Goal: Information Seeking & Learning: Learn about a topic

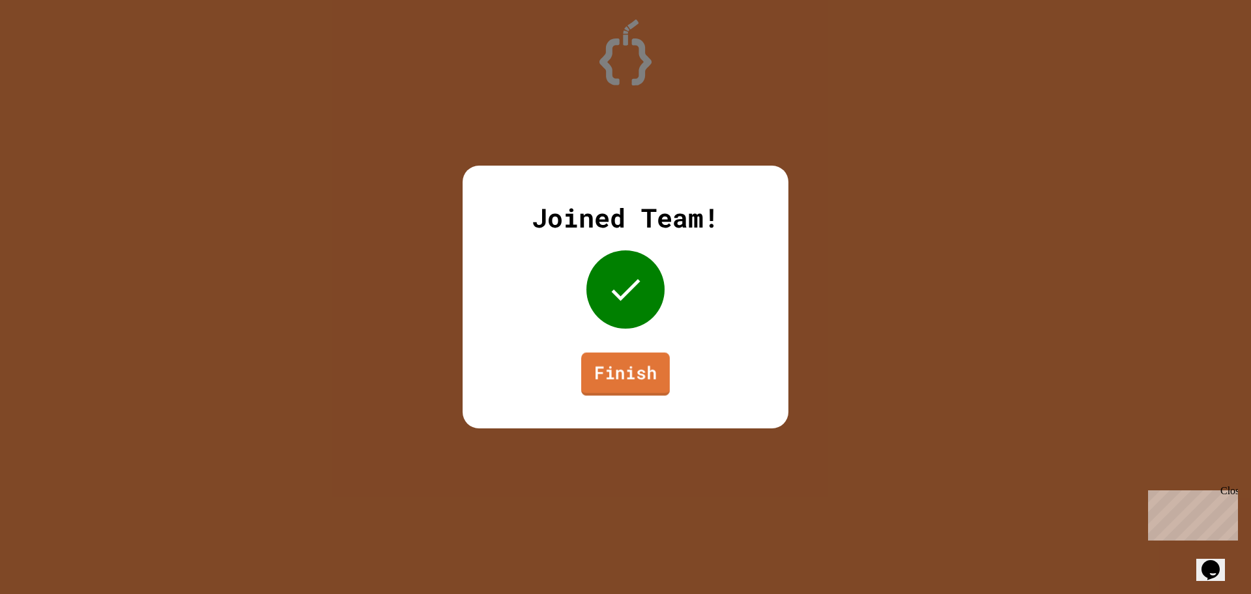
click at [626, 393] on link "Finish" at bounding box center [625, 374] width 89 height 43
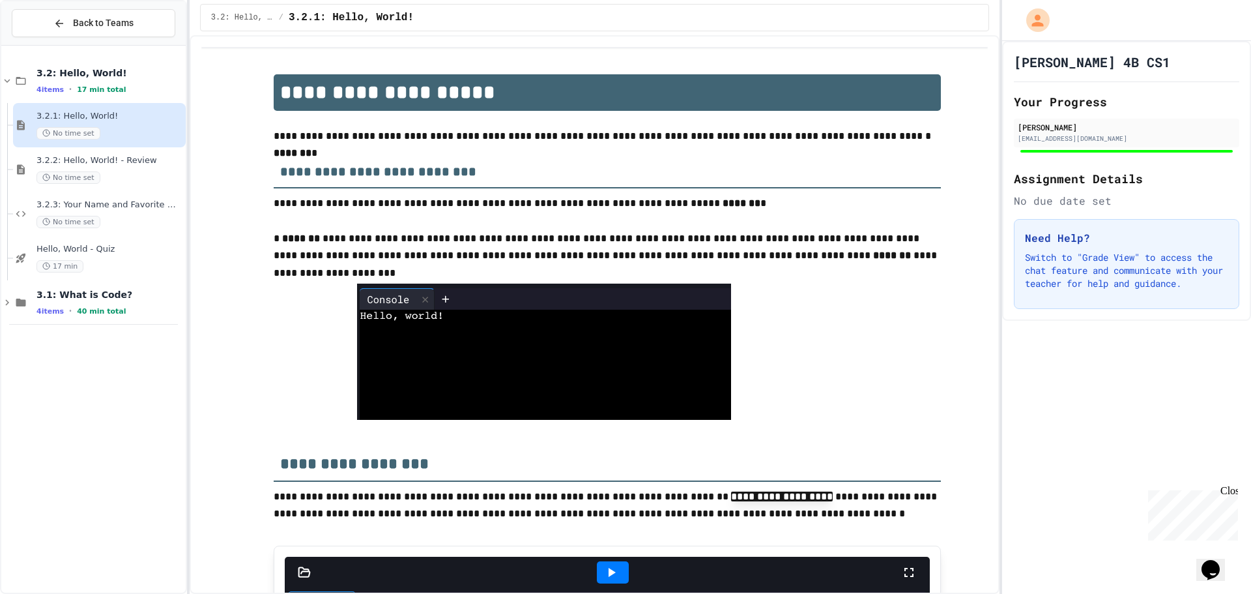
click at [0, 78] on div "Back to Teams 3.2: Hello, World! 4 items • 17 min total 3.2.1: Hello, World! No…" at bounding box center [93, 297] width 187 height 594
click at [8, 79] on icon at bounding box center [7, 81] width 12 height 12
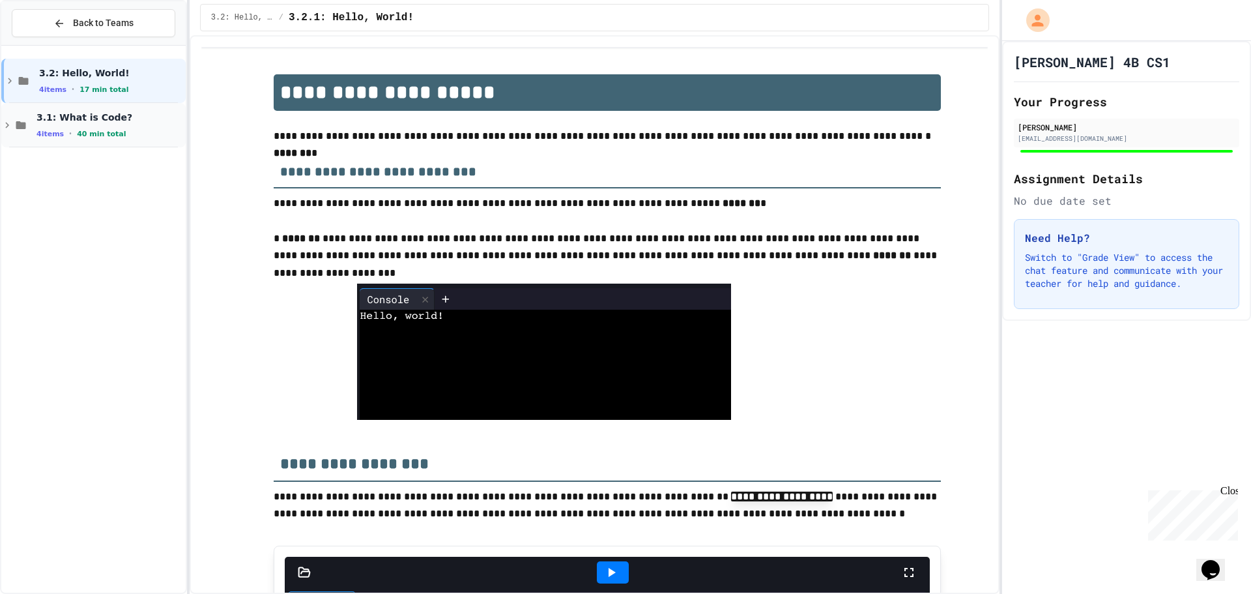
click at [34, 128] on div "3.1: What is Code? 4 items • 40 min total" at bounding box center [93, 125] width 184 height 44
click at [123, 207] on span "3.1.2: What is Code?" at bounding box center [109, 204] width 147 height 11
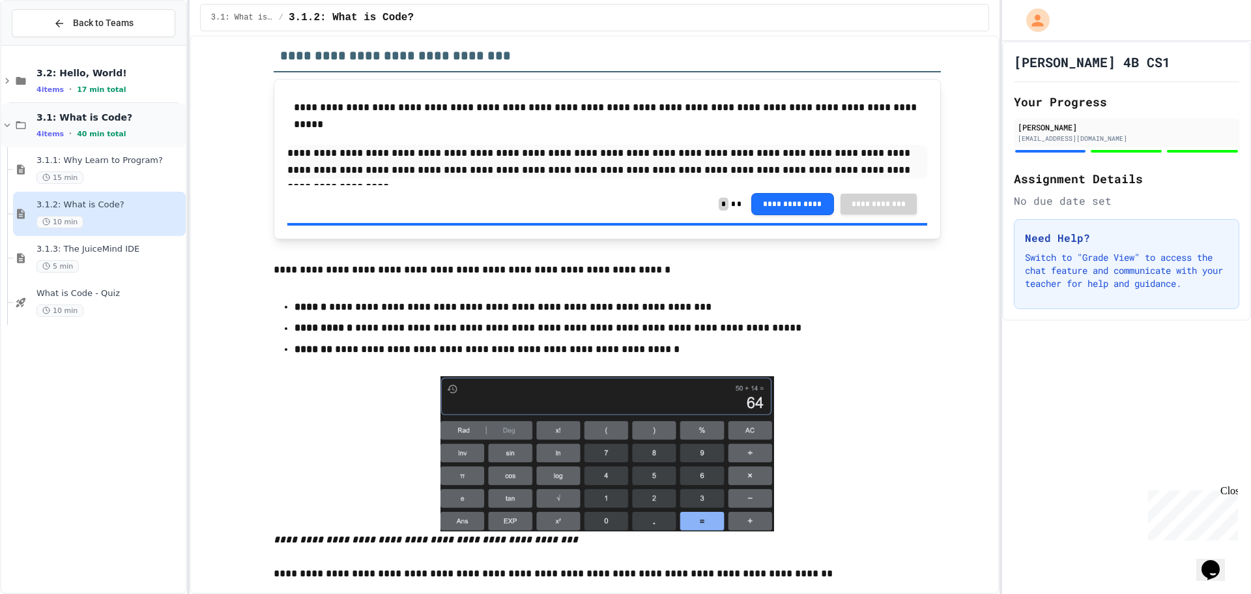
scroll to position [1825, 0]
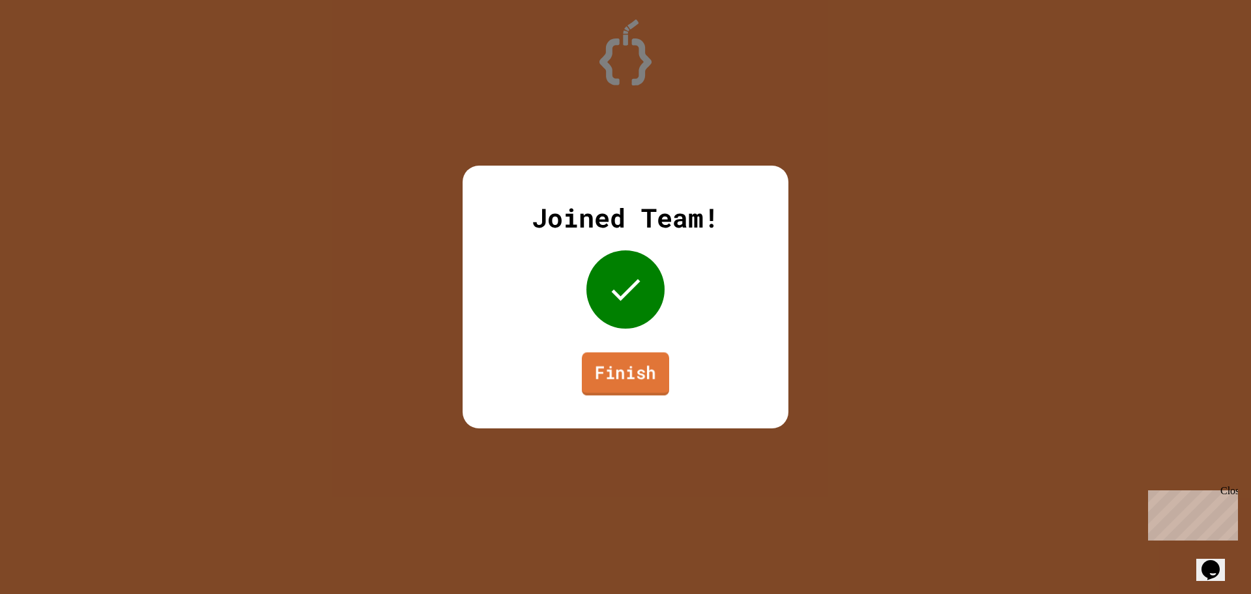
click at [646, 385] on link "Finish" at bounding box center [625, 373] width 87 height 43
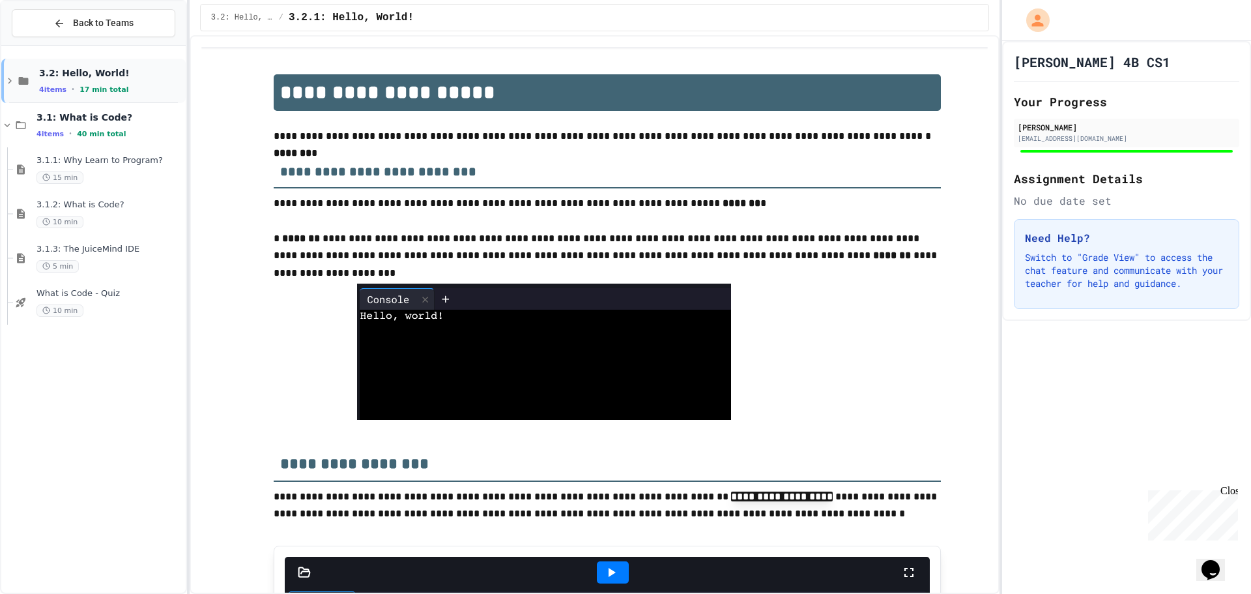
click at [16, 79] on icon at bounding box center [24, 81] width 16 height 12
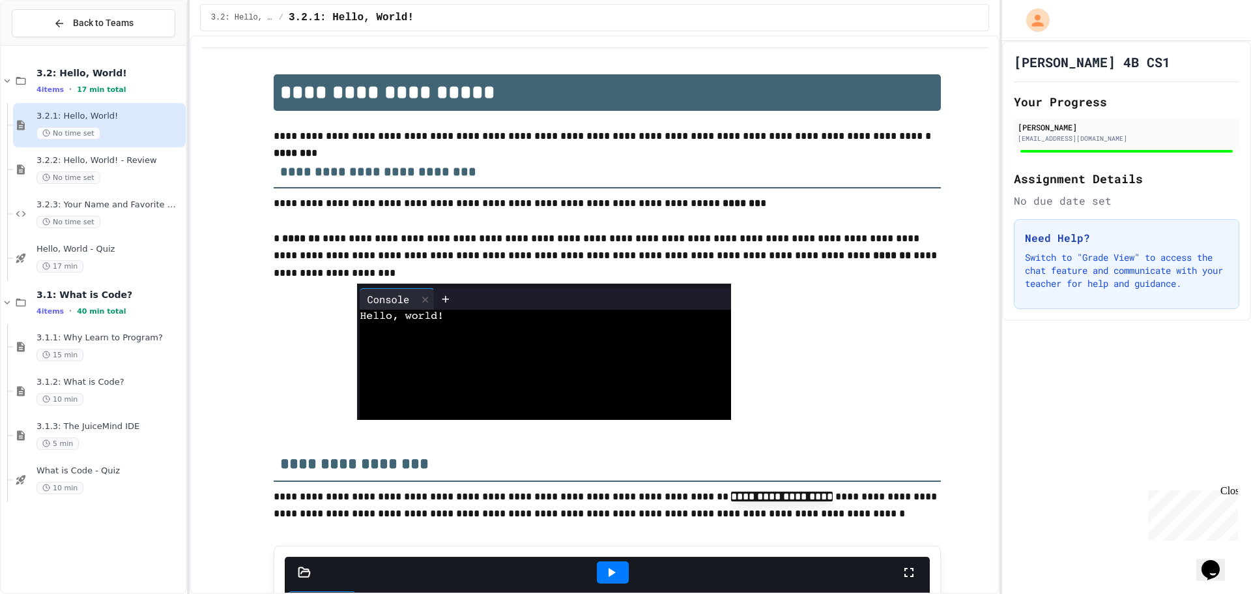
click at [80, 250] on span "Hello, World - Quiz" at bounding box center [109, 249] width 147 height 11
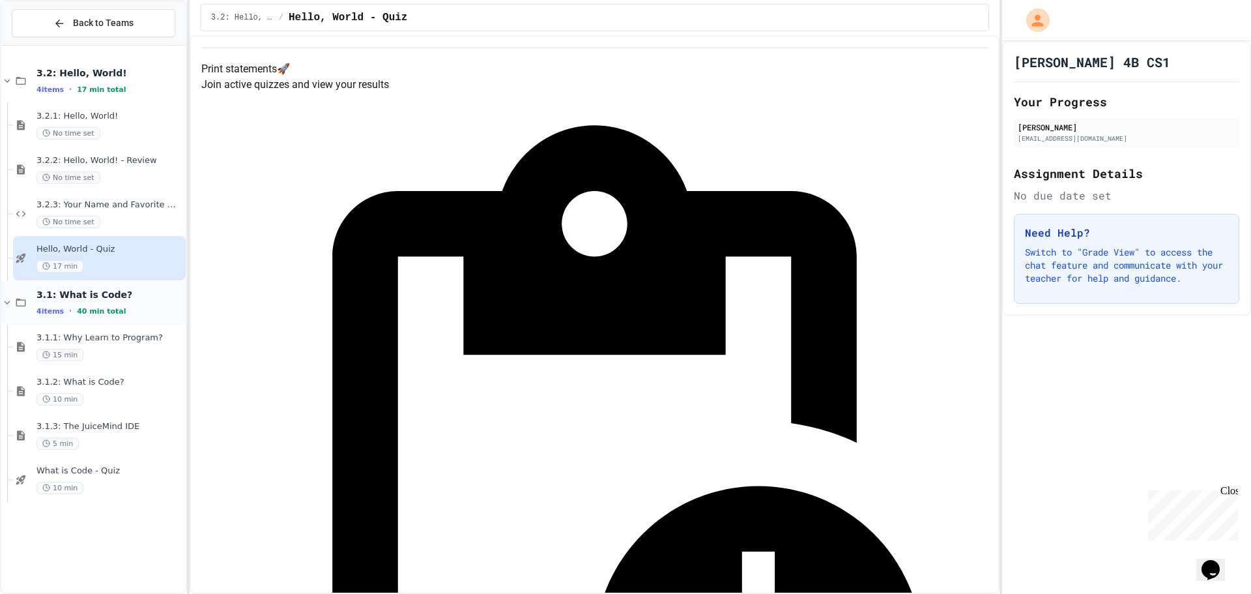
click at [4, 300] on icon at bounding box center [7, 303] width 12 height 12
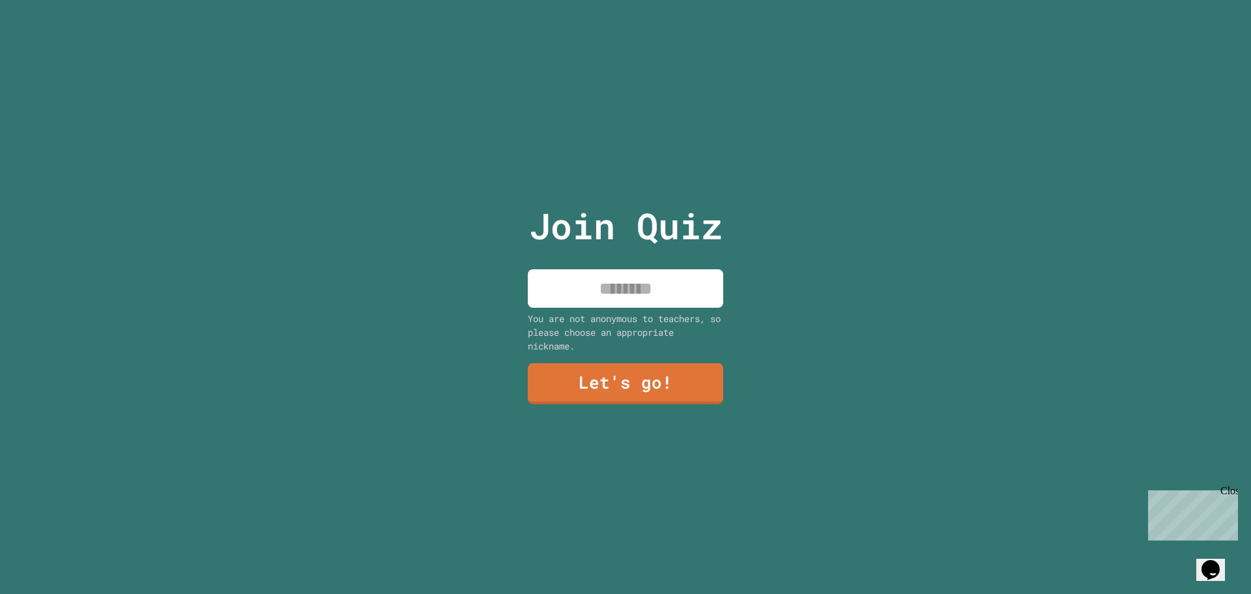
click at [588, 271] on input at bounding box center [626, 288] width 196 height 38
type input "**********"
click at [676, 396] on link "Let's go!" at bounding box center [626, 381] width 182 height 43
drag, startPoint x: 598, startPoint y: 310, endPoint x: 605, endPoint y: 289, distance: 22.7
click at [598, 305] on div "Join Quiz You are not anonymous to teachers, so please choose an appropriate ni…" at bounding box center [626, 297] width 220 height 594
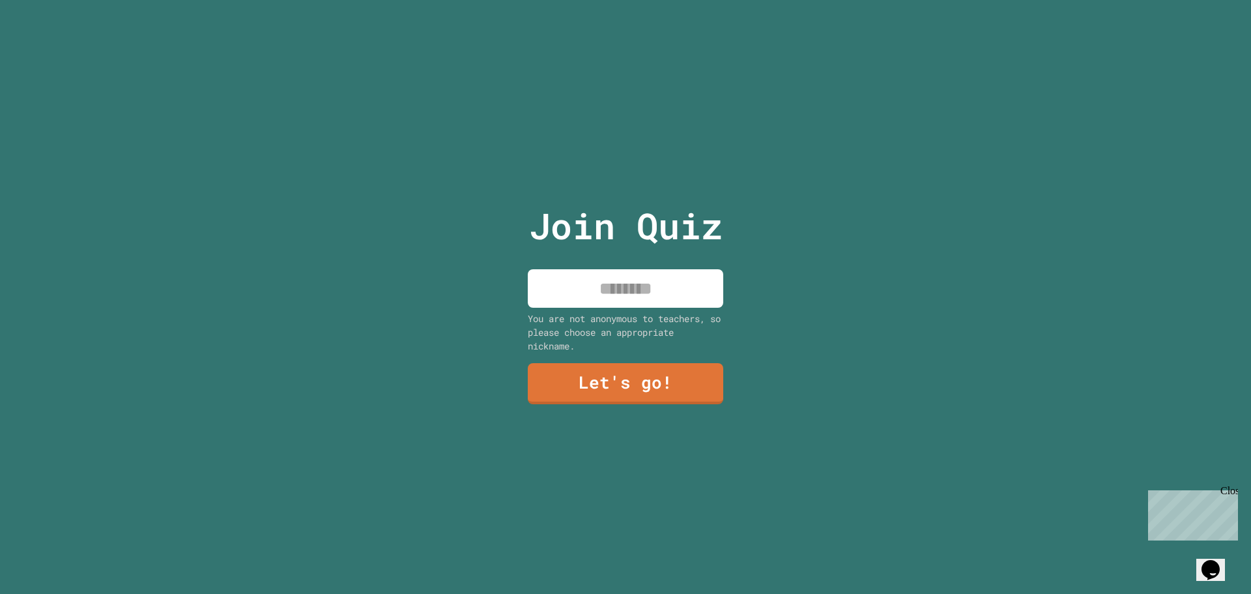
click at [605, 289] on input at bounding box center [626, 288] width 196 height 38
type input "******"
click at [655, 375] on link "Let's go!" at bounding box center [625, 381] width 177 height 43
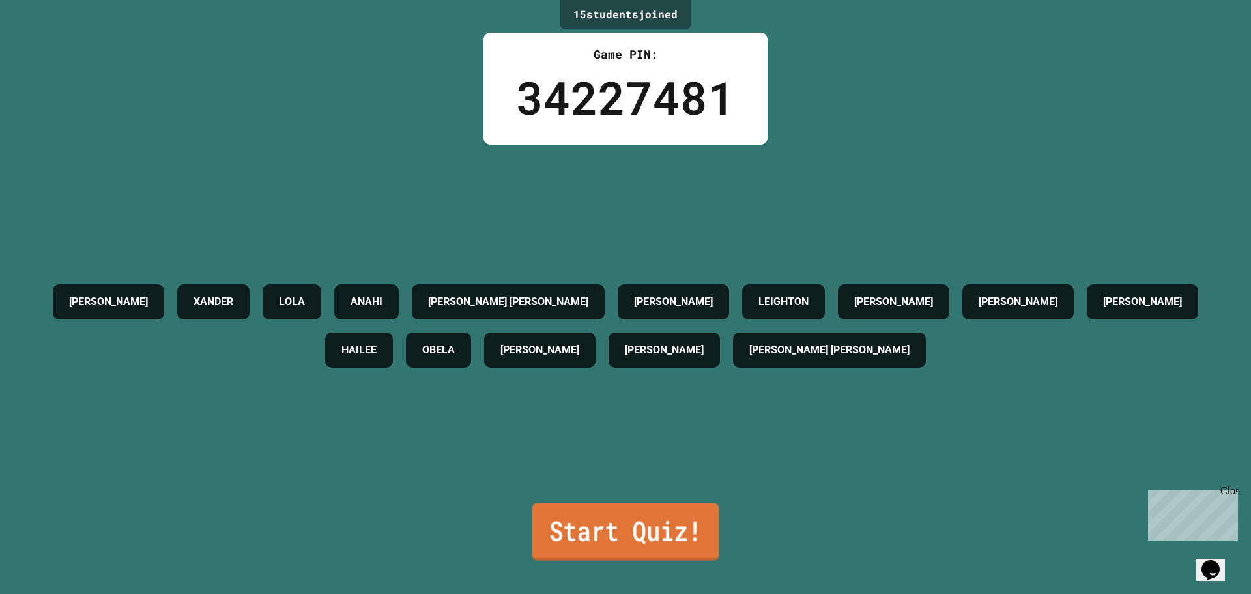
click at [647, 516] on link "Start Quiz!" at bounding box center [625, 531] width 187 height 57
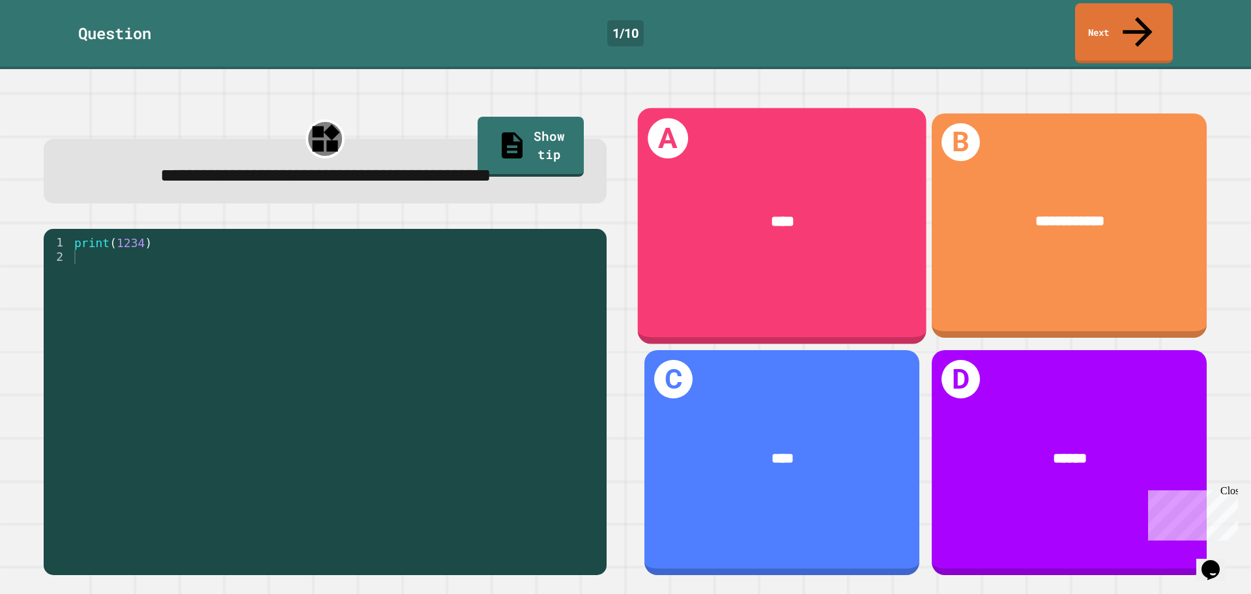
click at [840, 268] on div "A ****" at bounding box center [782, 226] width 289 height 236
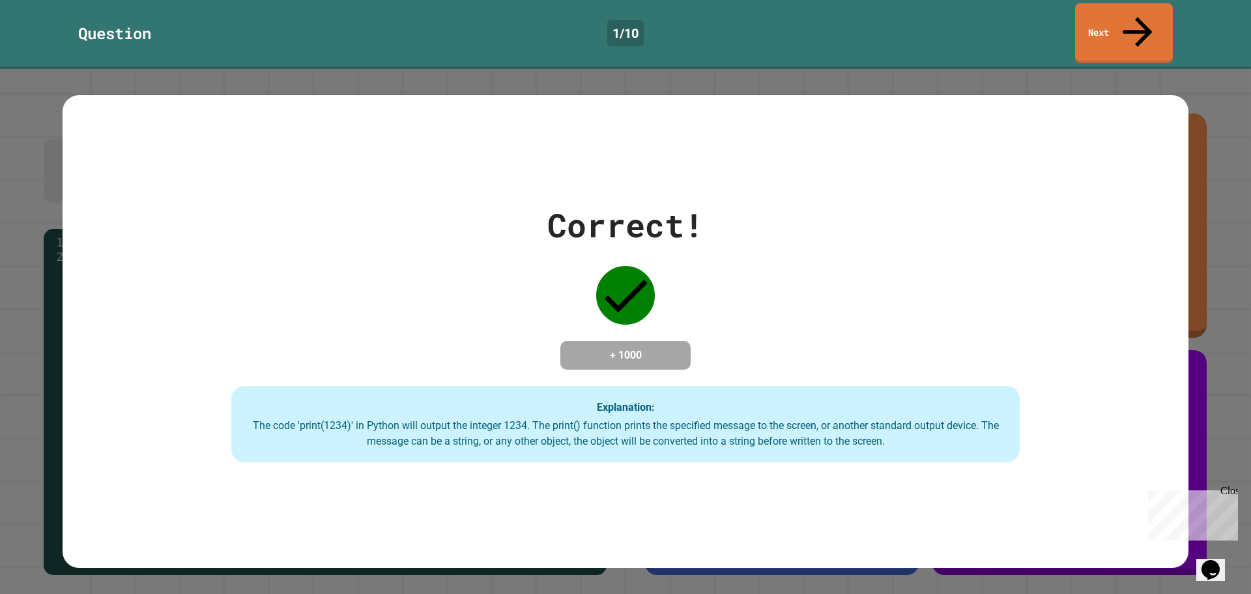
click at [1101, 427] on div "Correct! + 1000 Explanation: The code 'print(1234)' in Python will output the i…" at bounding box center [626, 332] width 1126 height 262
click at [744, 290] on div "Correct! + 1000 Explanation: The code 'print(1234)' in Python will output the i…" at bounding box center [626, 332] width 1126 height 262
click at [536, 261] on div "Correct! + 1000 Explanation: The code 'print(1234)' in Python will output the i…" at bounding box center [626, 332] width 1126 height 262
click at [1079, 11] on div "Question 1 / 10 Next" at bounding box center [625, 33] width 1251 height 60
click at [1117, 23] on link "Next" at bounding box center [1124, 32] width 95 height 63
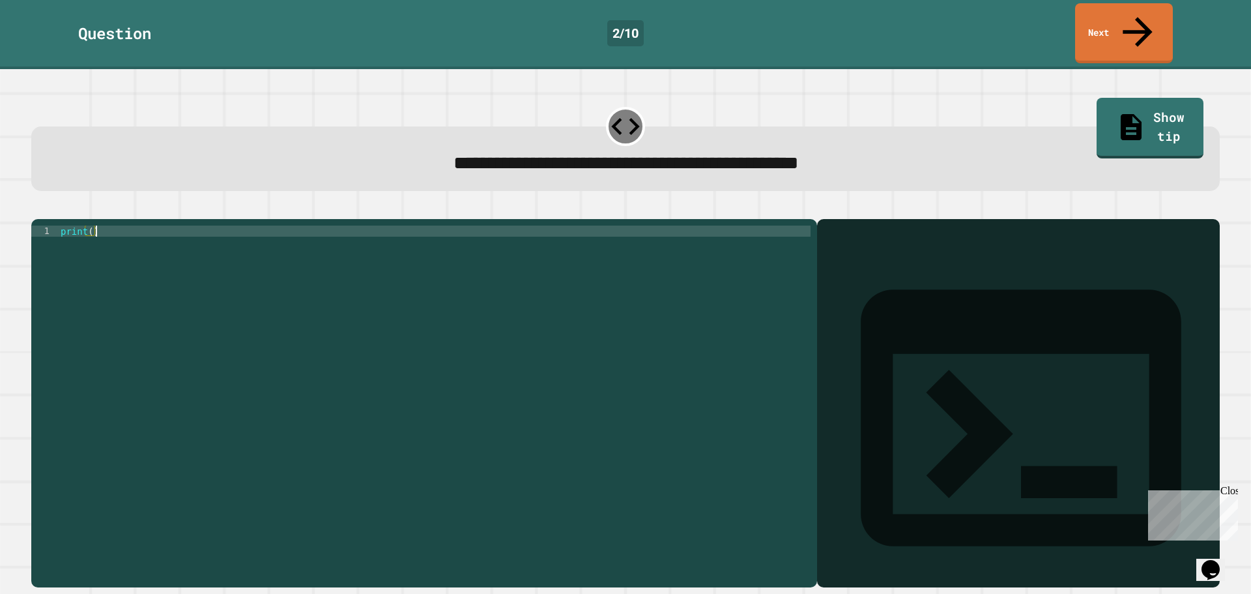
click at [584, 256] on div "print ( )" at bounding box center [434, 402] width 753 height 355
type textarea "**********"
click at [38, 209] on icon "button" at bounding box center [38, 209] width 0 height 0
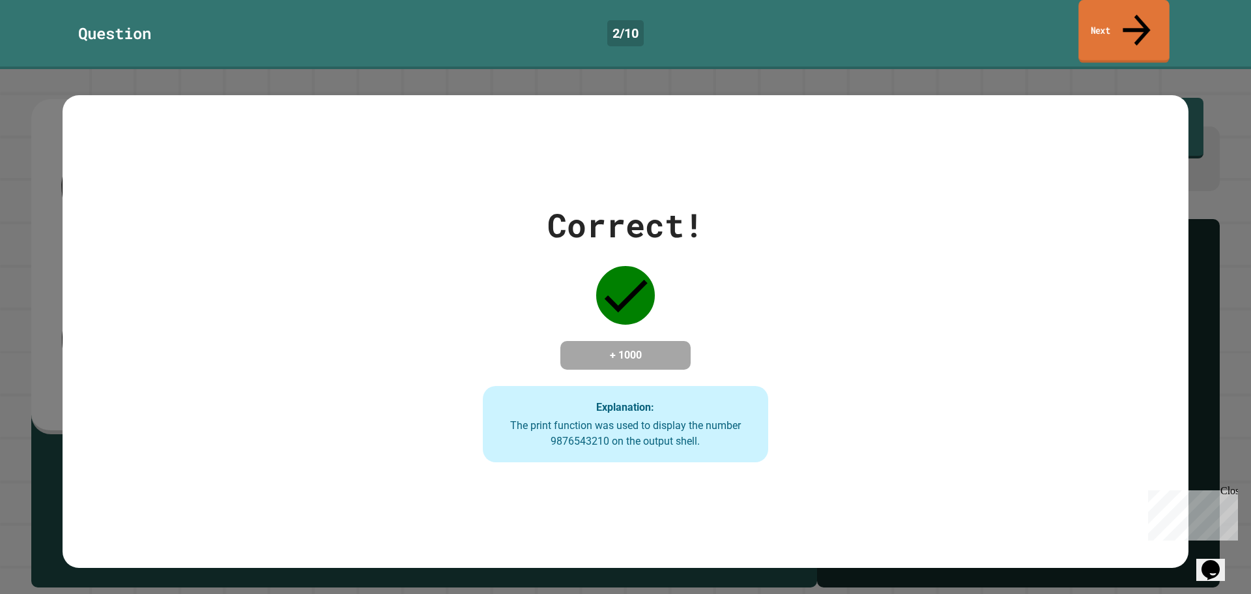
click at [1101, 10] on link "Next" at bounding box center [1124, 31] width 91 height 63
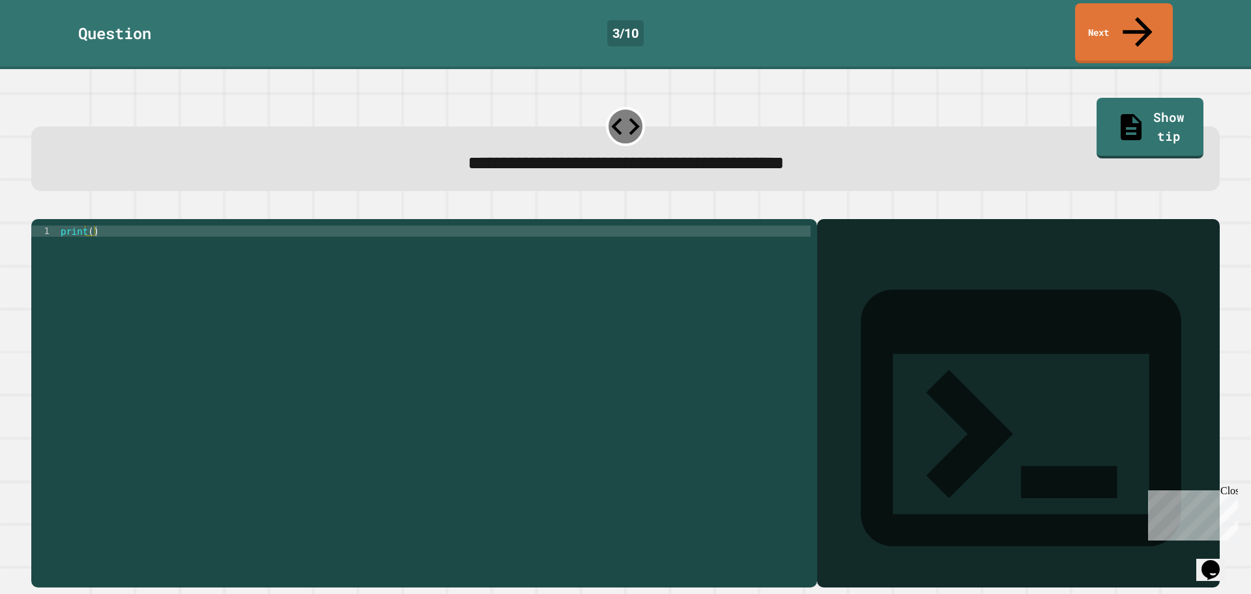
click at [87, 225] on div "print ( )" at bounding box center [434, 402] width 753 height 355
click at [89, 225] on div "print ( )" at bounding box center [434, 402] width 753 height 355
type textarea "**********"
click at [38, 209] on icon "button" at bounding box center [38, 209] width 0 height 0
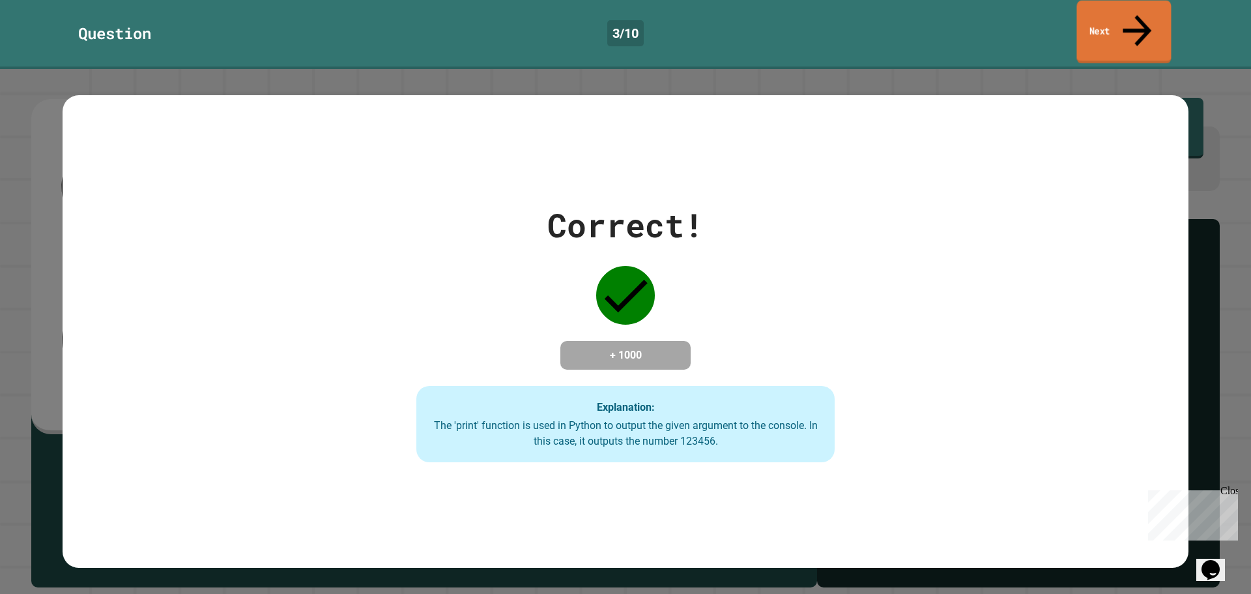
click at [1133, 16] on icon at bounding box center [1137, 30] width 43 height 46
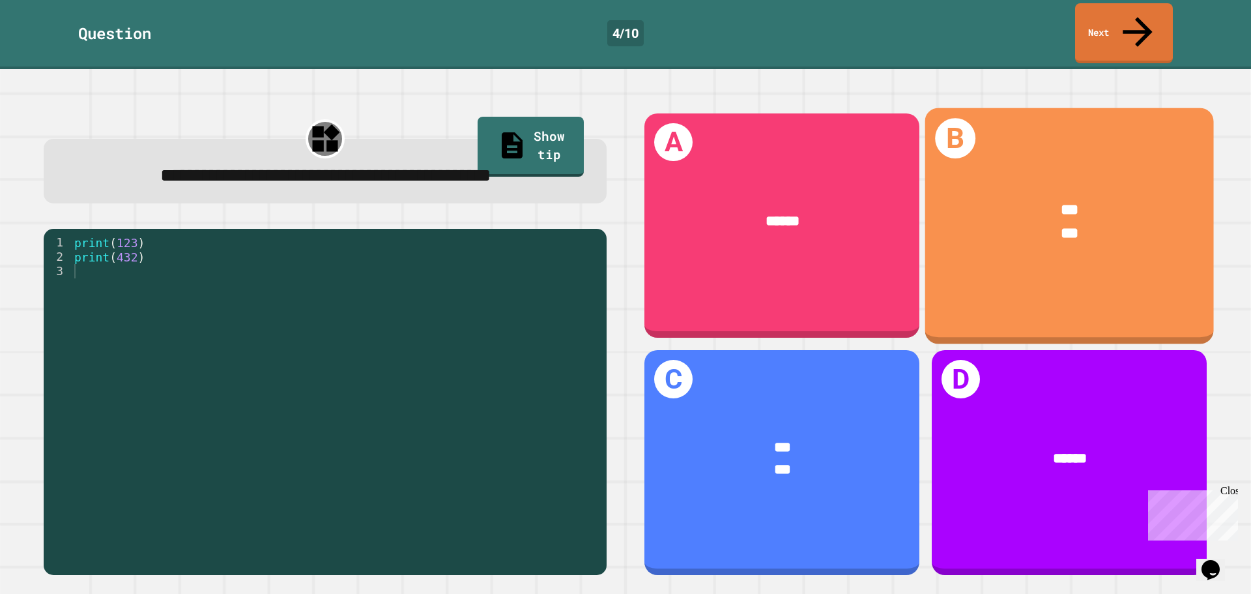
click at [1076, 226] on div "*** ***" at bounding box center [1069, 221] width 289 height 107
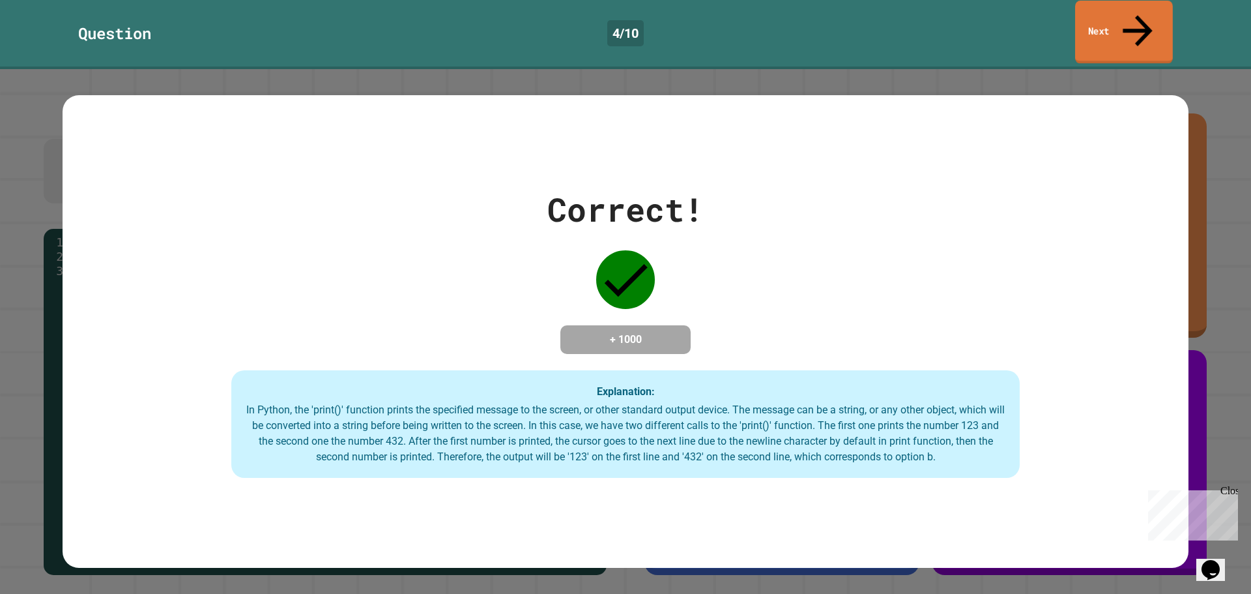
click at [1088, 16] on link "Next" at bounding box center [1124, 32] width 98 height 63
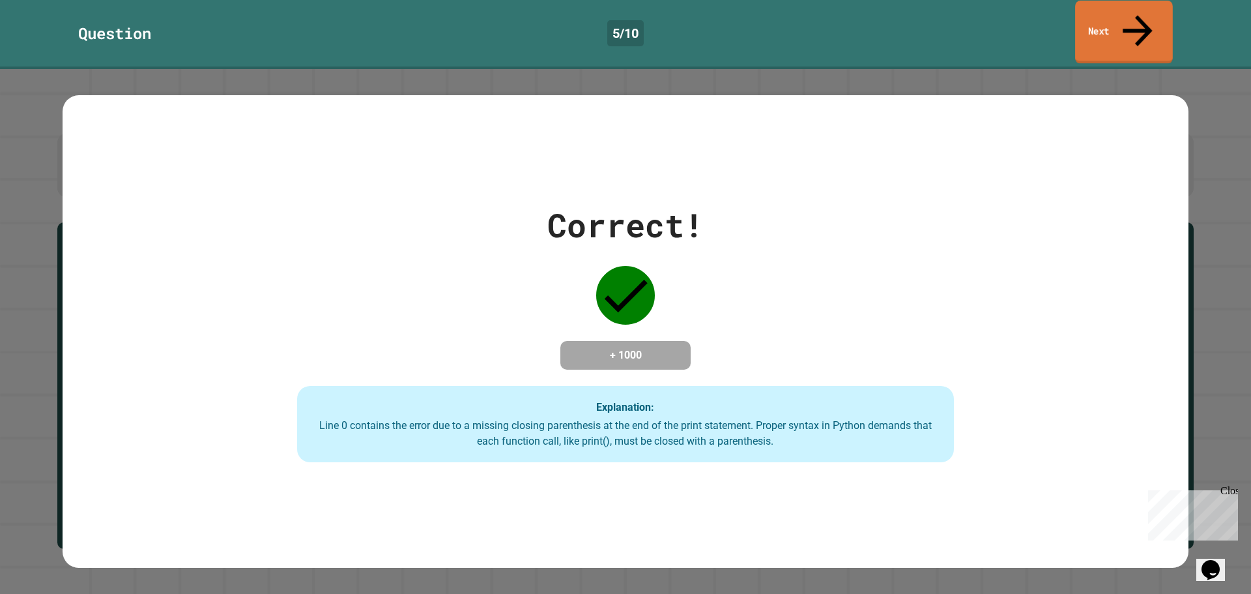
click at [1142, 23] on link "Next" at bounding box center [1124, 32] width 98 height 63
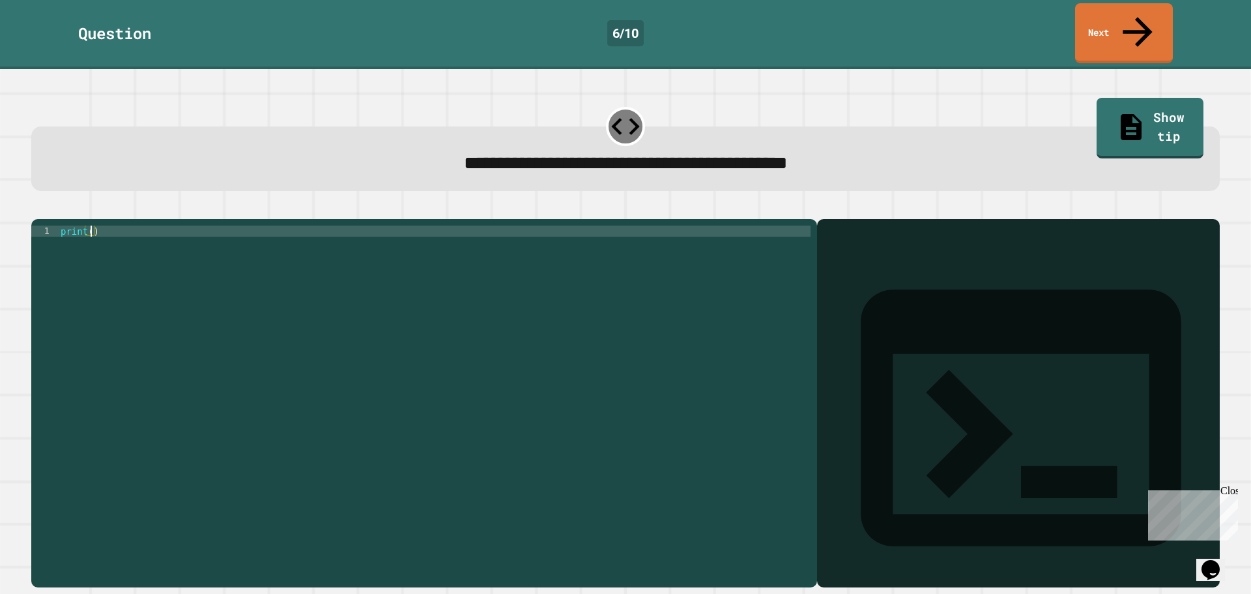
click at [91, 225] on div "print ( )" at bounding box center [434, 402] width 753 height 355
type textarea "**********"
click at [37, 203] on div at bounding box center [625, 211] width 1189 height 16
click at [50, 212] on icon "button" at bounding box center [46, 216] width 7 height 9
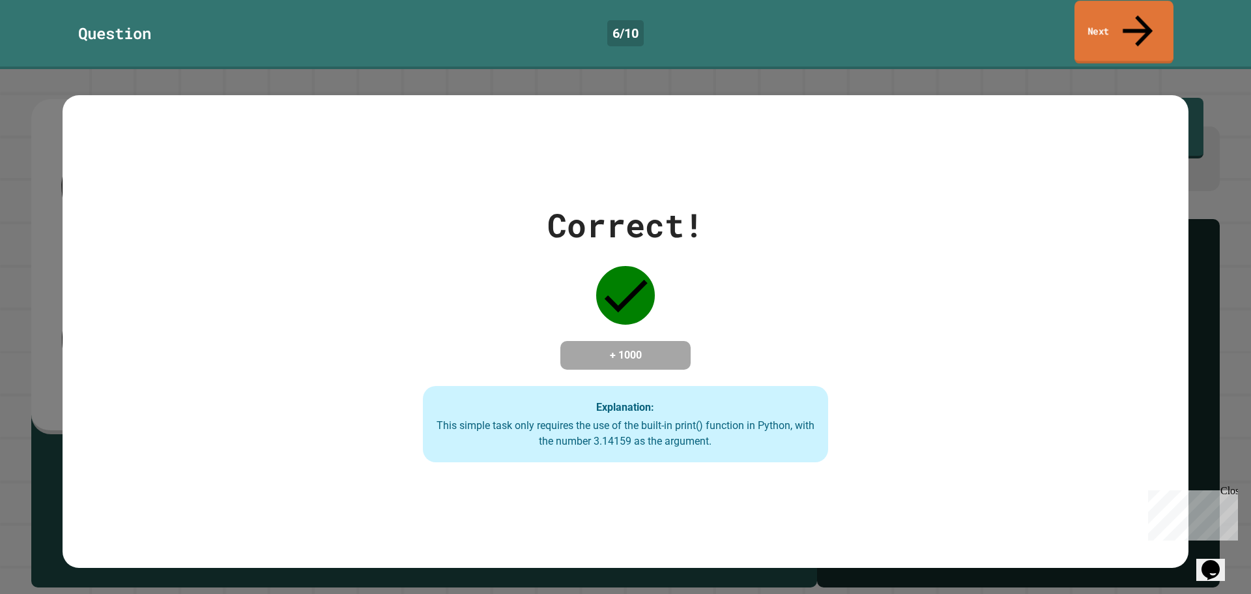
click at [1096, 18] on link "Next" at bounding box center [1124, 32] width 99 height 63
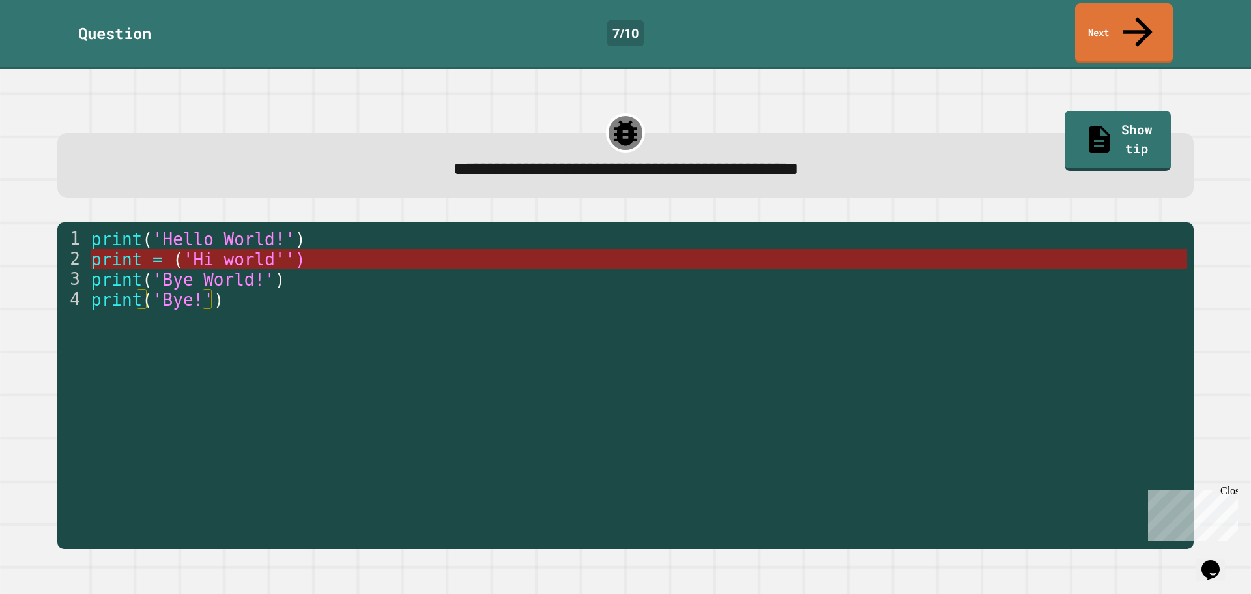
click at [278, 250] on span "'Hi world'')" at bounding box center [243, 260] width 123 height 20
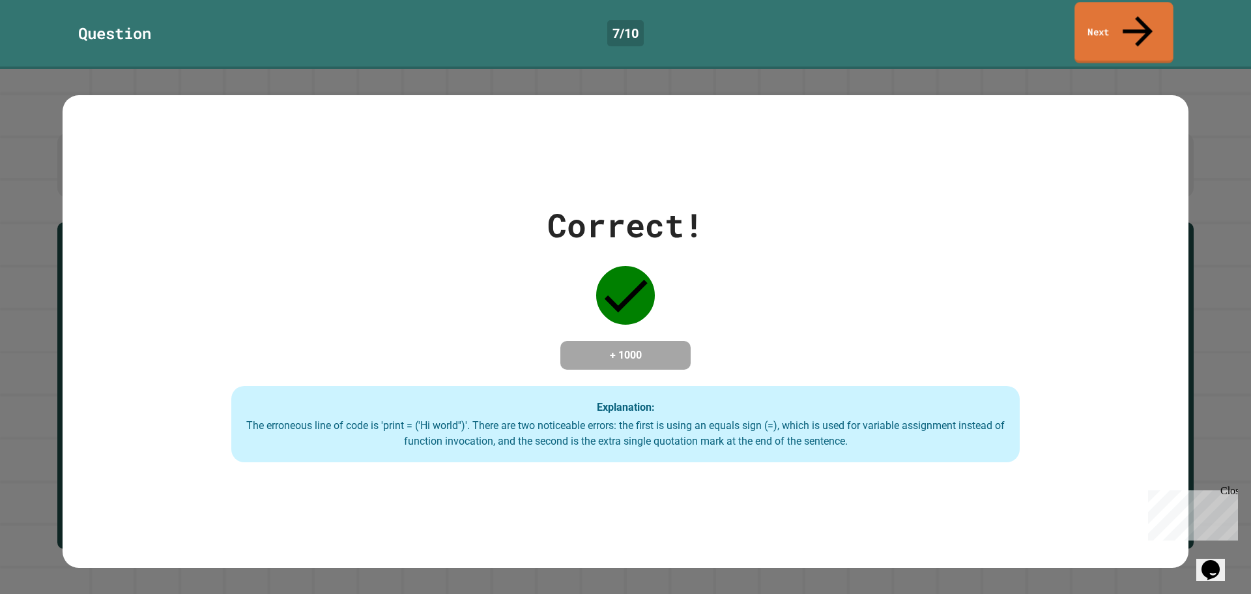
click at [1100, 22] on link "Next" at bounding box center [1124, 32] width 99 height 61
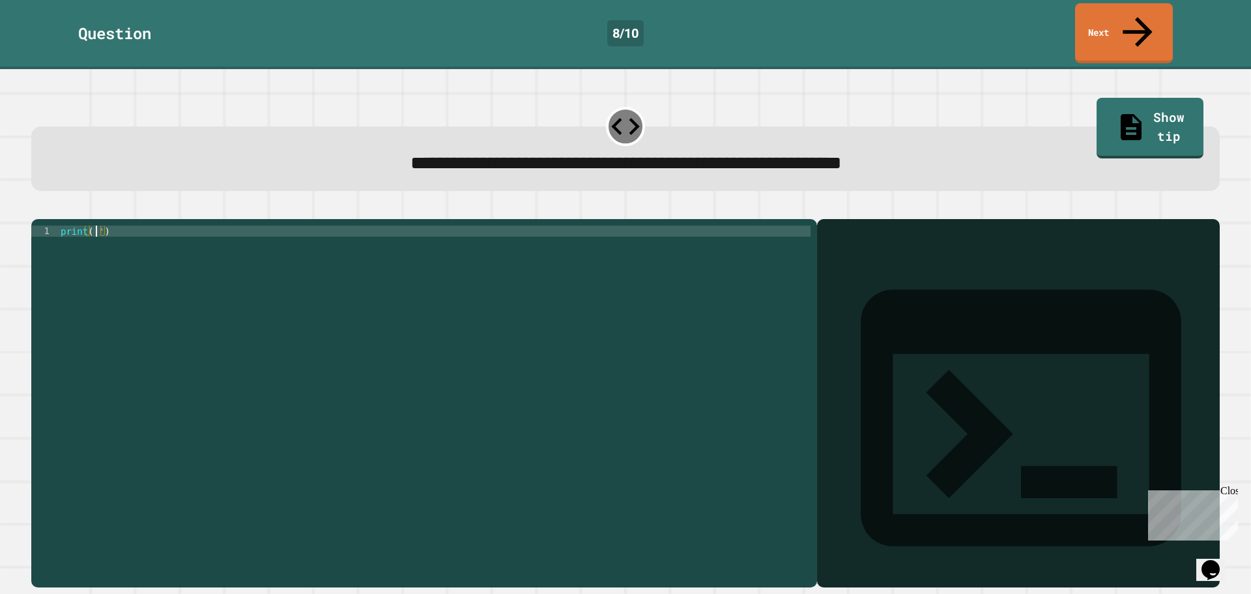
click at [94, 225] on div "print ( '' )" at bounding box center [434, 402] width 753 height 355
click at [110, 203] on div at bounding box center [625, 211] width 1189 height 16
click at [64, 209] on button "button" at bounding box center [64, 209] width 0 height 0
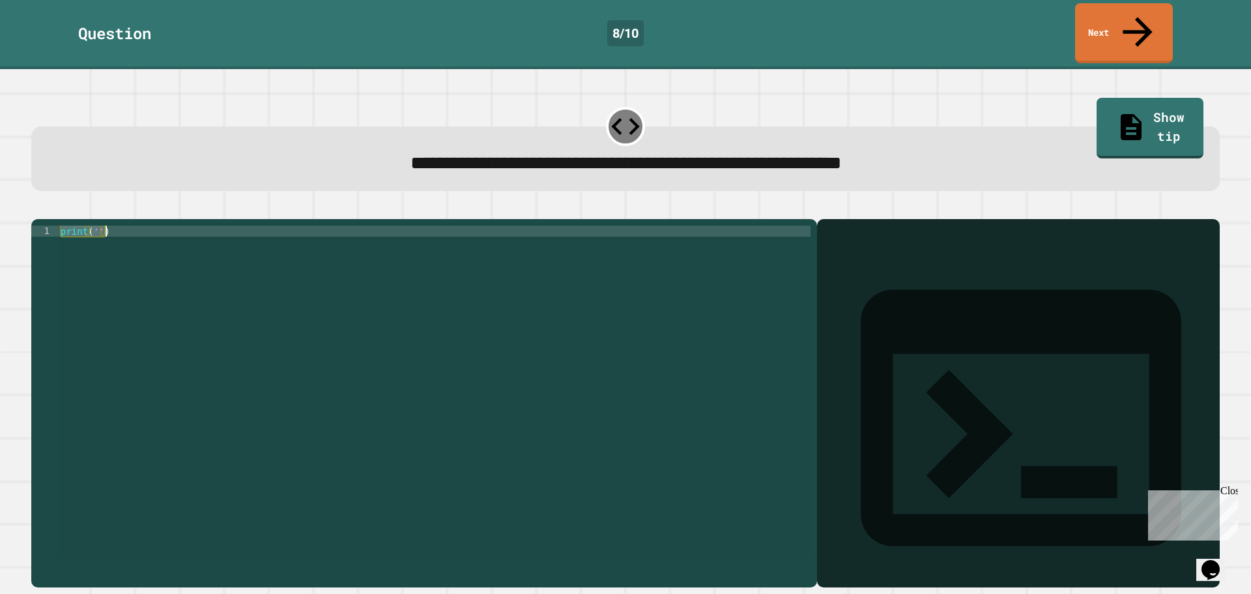
click at [96, 225] on div "print ( '' )" at bounding box center [434, 391] width 753 height 332
click at [108, 225] on div "print ( 'It' s a beautiful day ')" at bounding box center [434, 391] width 753 height 332
click at [109, 225] on div "print ( 'It' s a beautiful day ')" at bounding box center [434, 402] width 753 height 355
click at [104, 225] on div "print ( 'It' s a beautiful day ')" at bounding box center [434, 402] width 753 height 355
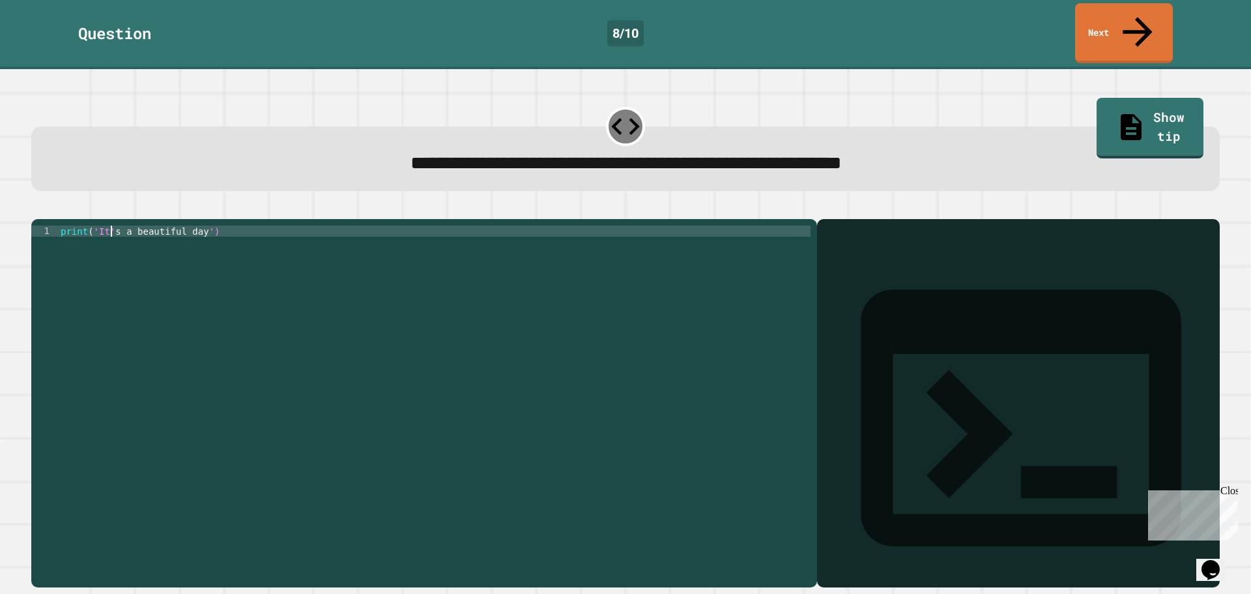
scroll to position [0, 9]
click at [38, 209] on icon "button" at bounding box center [38, 209] width 0 height 0
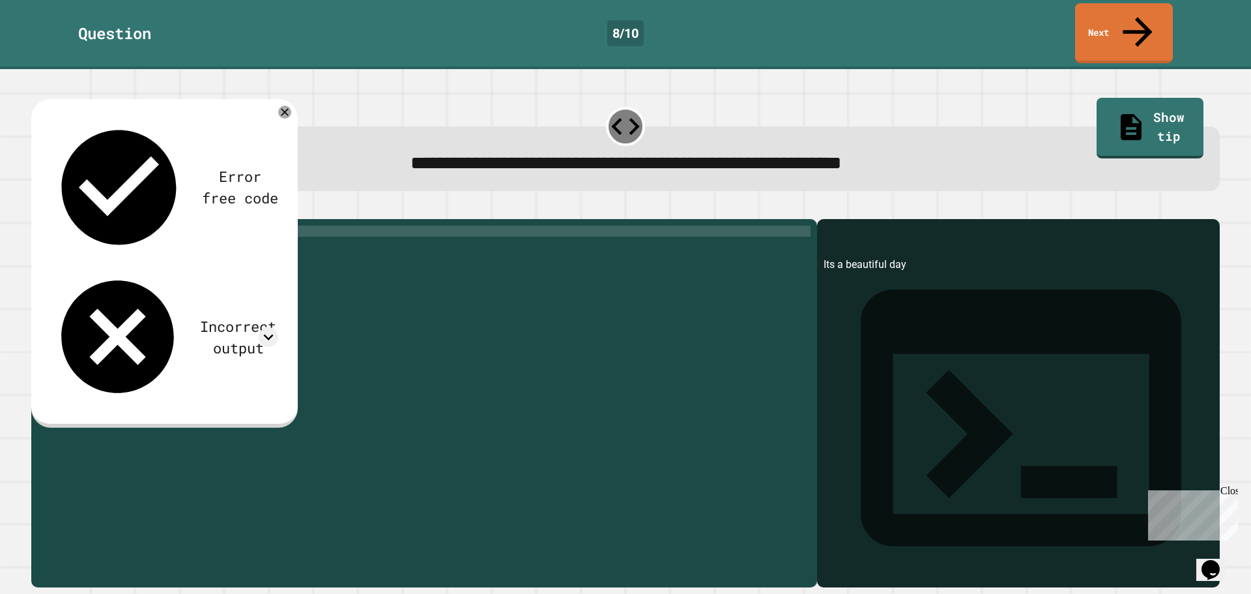
click at [106, 225] on div "print ( 'Its a beautiful day' )" at bounding box center [434, 402] width 753 height 355
click at [93, 225] on div "print ( 'It' s a beautiful day ')" at bounding box center [434, 402] width 753 height 355
click at [95, 225] on div "print ( 'It' s a beautiful day ')" at bounding box center [434, 402] width 753 height 355
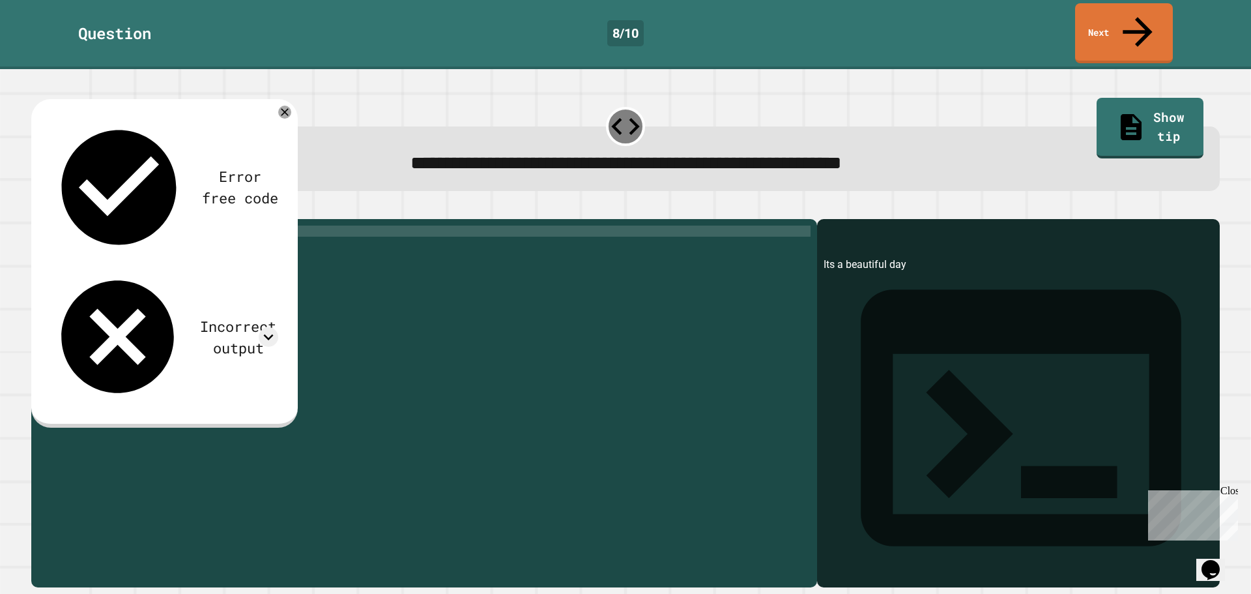
type textarea "**********"
click at [50, 212] on icon "button" at bounding box center [46, 216] width 7 height 9
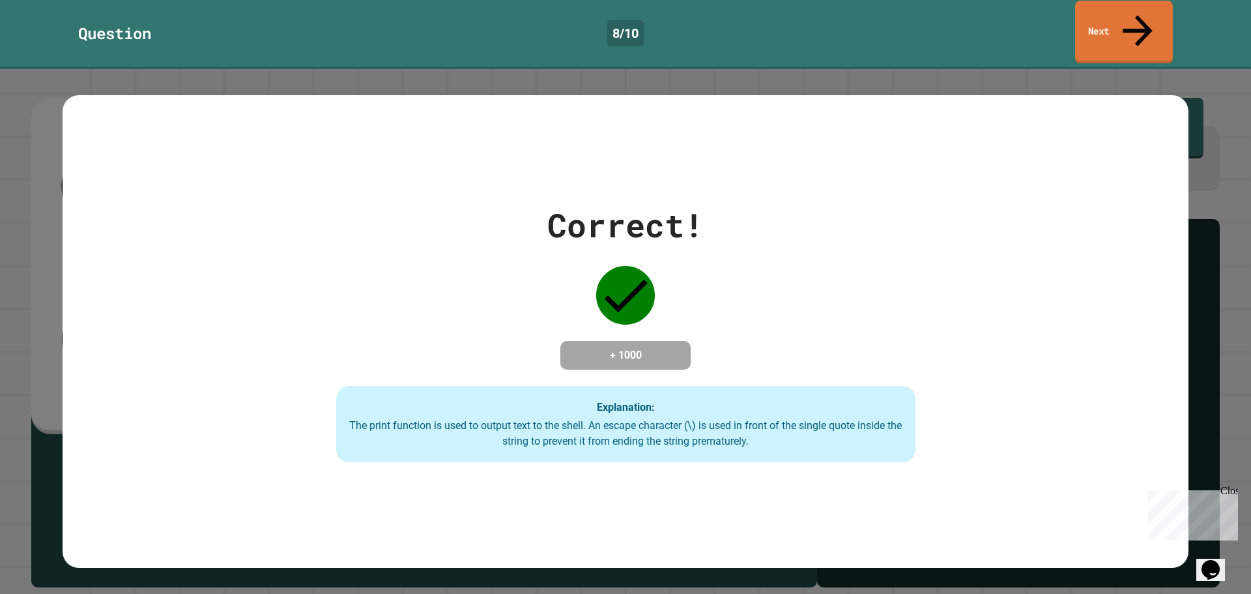
click at [1101, 27] on link "Next" at bounding box center [1124, 32] width 98 height 63
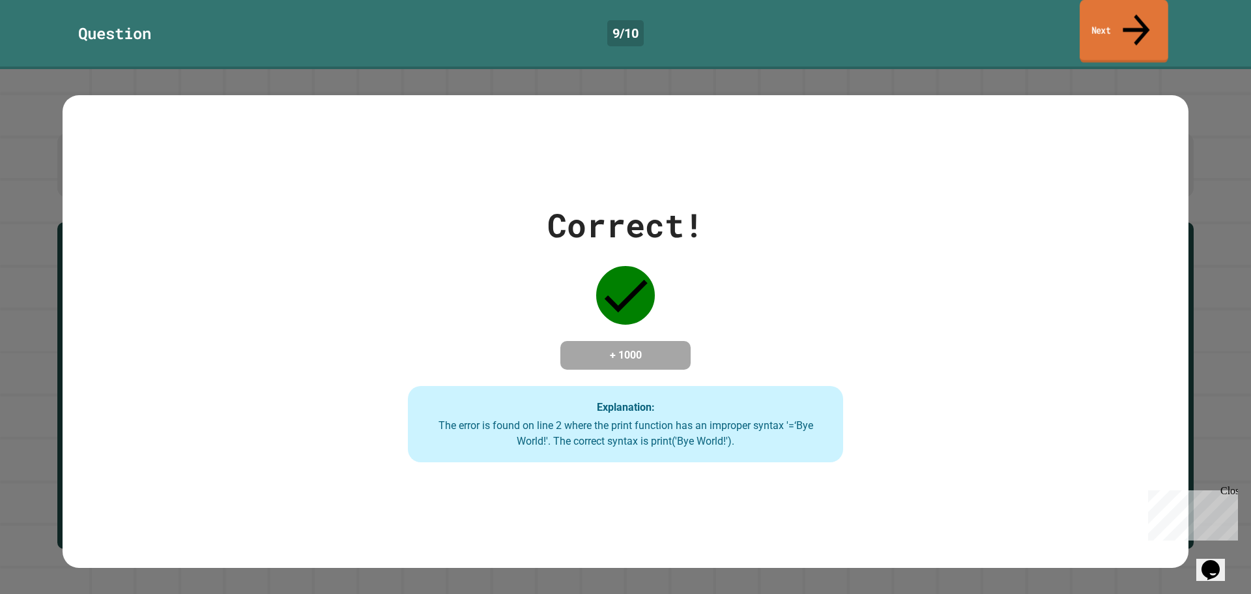
click at [1123, 12] on link "Next" at bounding box center [1124, 31] width 89 height 63
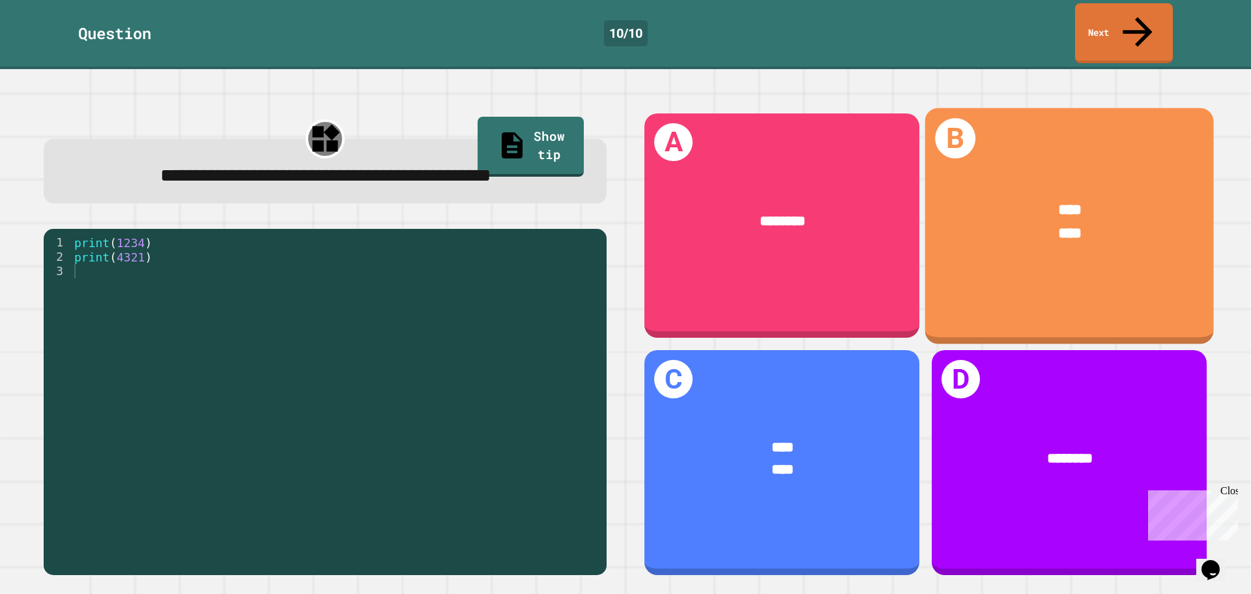
click at [1043, 271] on div "B **** ****" at bounding box center [1069, 226] width 289 height 236
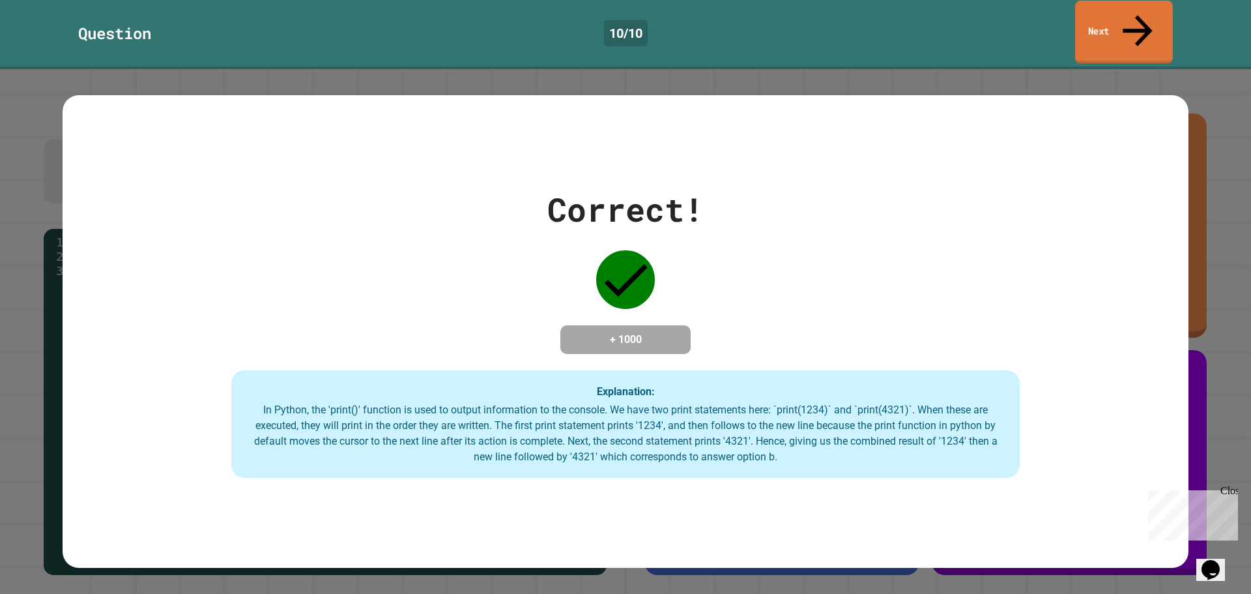
click at [1097, 12] on link "Next" at bounding box center [1124, 32] width 98 height 63
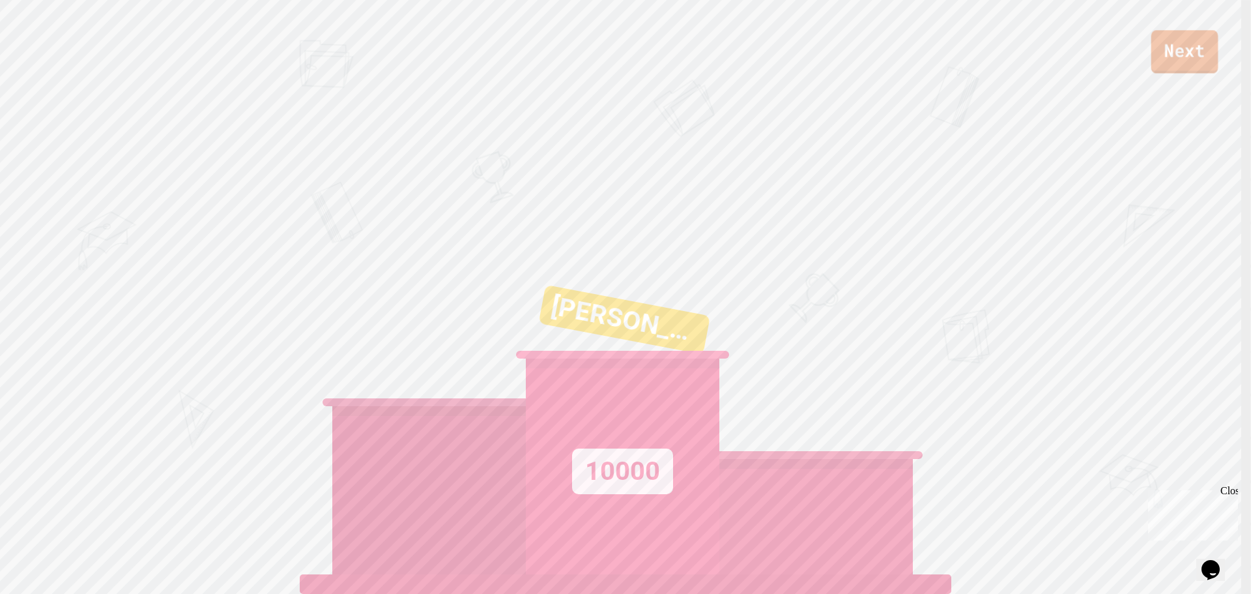
click at [1196, 55] on link "Next" at bounding box center [1185, 51] width 67 height 43
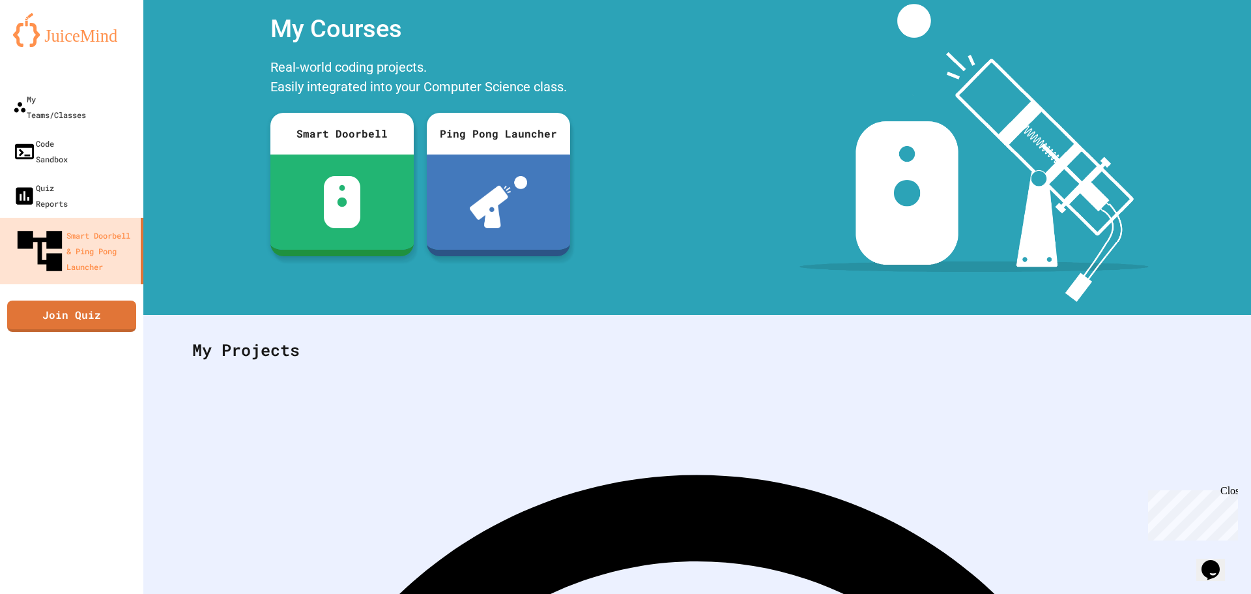
scroll to position [60, 0]
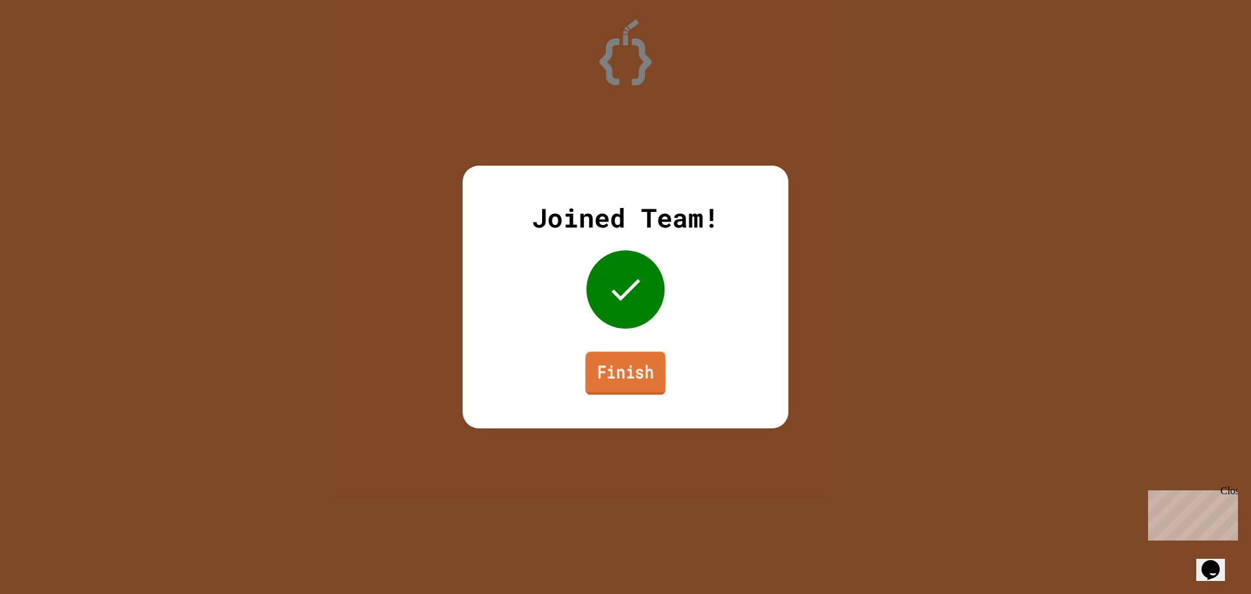
click at [609, 377] on link "Finish" at bounding box center [625, 372] width 80 height 43
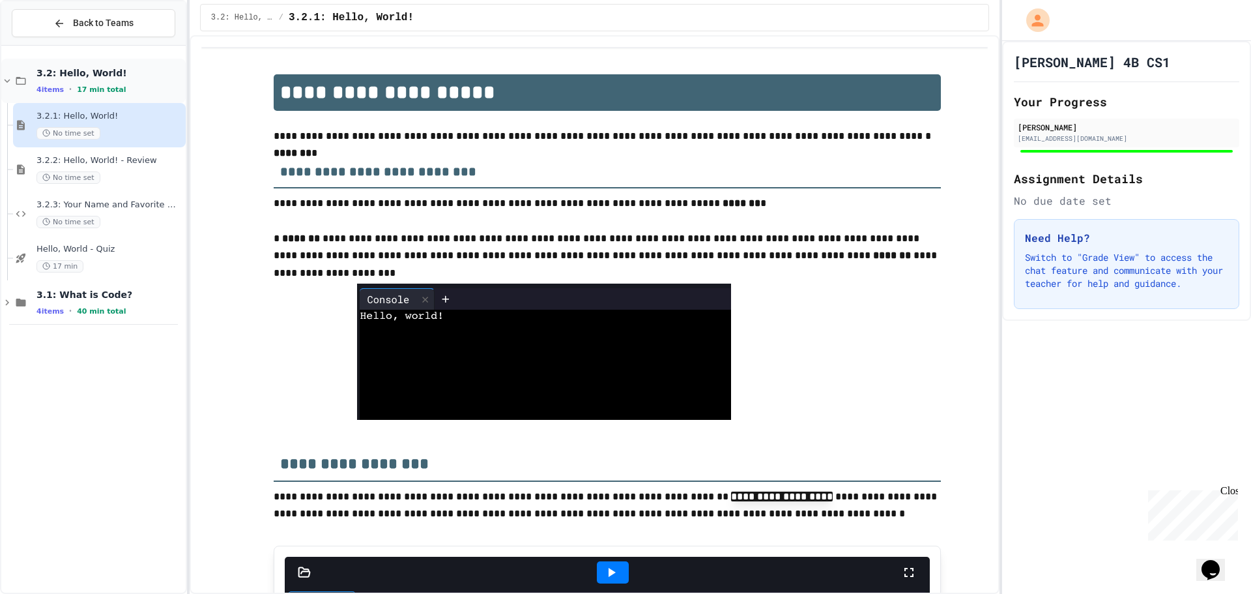
click at [8, 82] on icon at bounding box center [8, 81] width 6 height 4
